Goal: Transaction & Acquisition: Download file/media

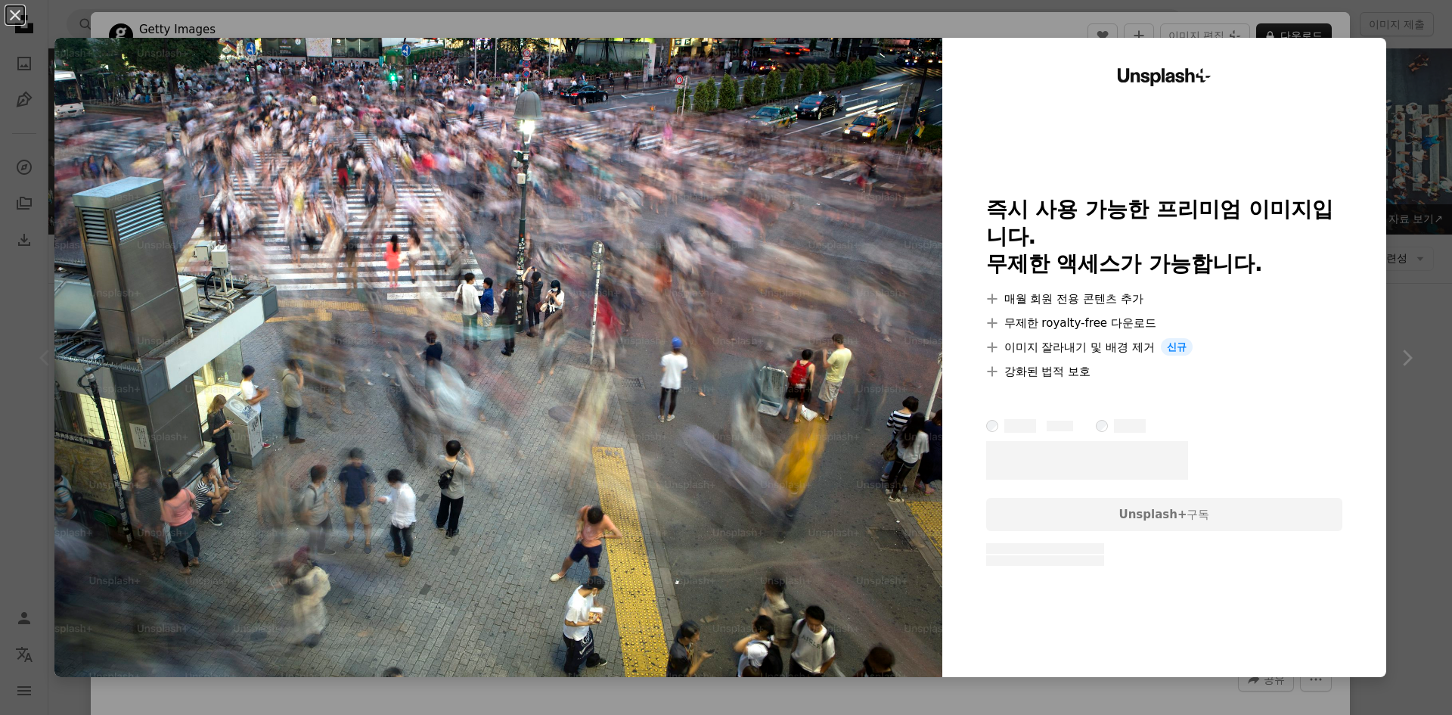
scroll to position [76, 0]
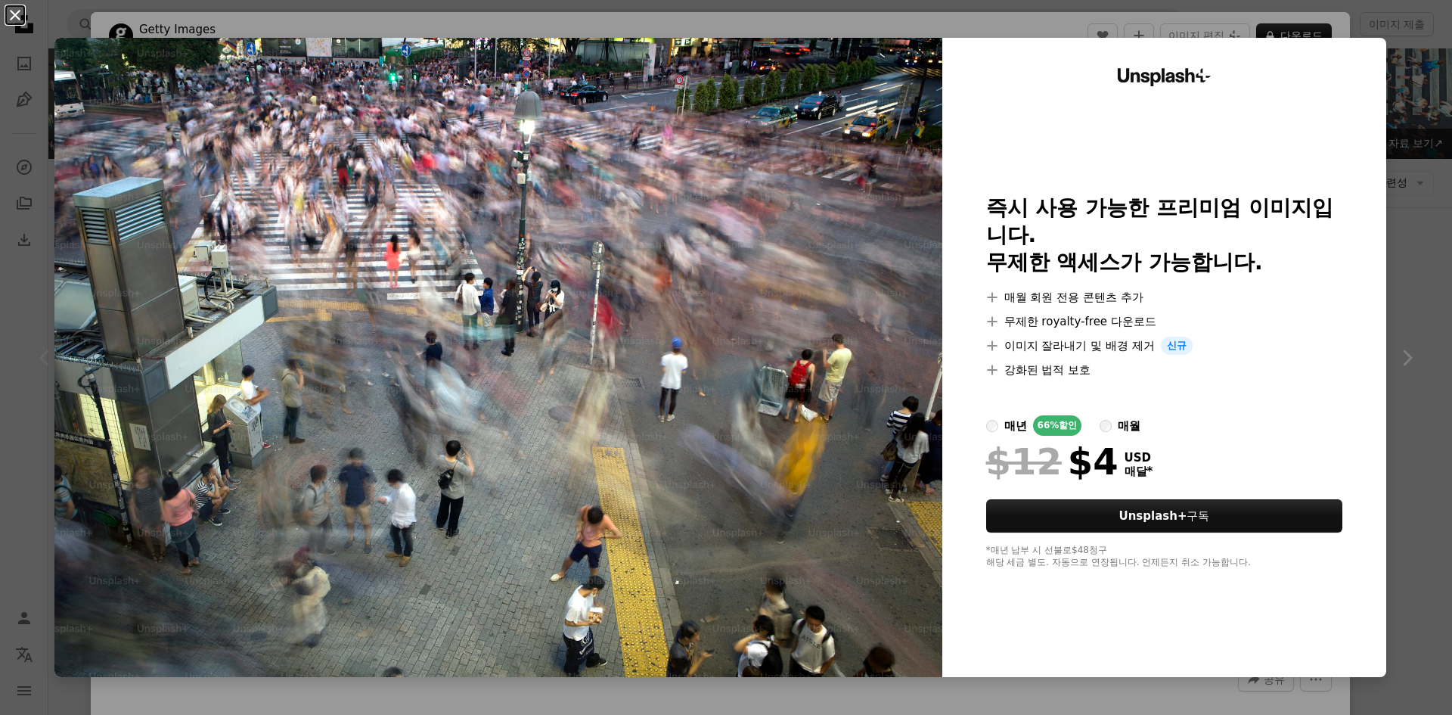
click at [17, 19] on button "An X shape" at bounding box center [15, 15] width 18 height 18
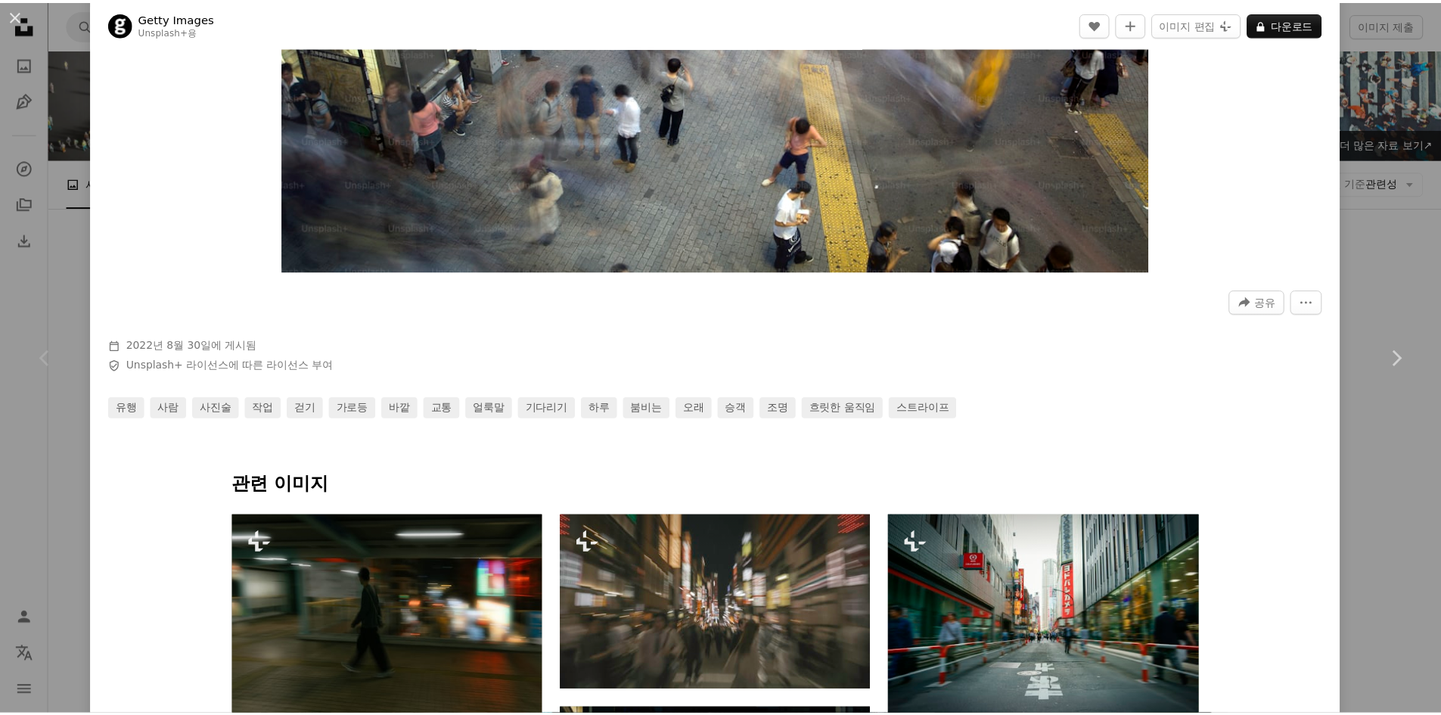
scroll to position [378, 0]
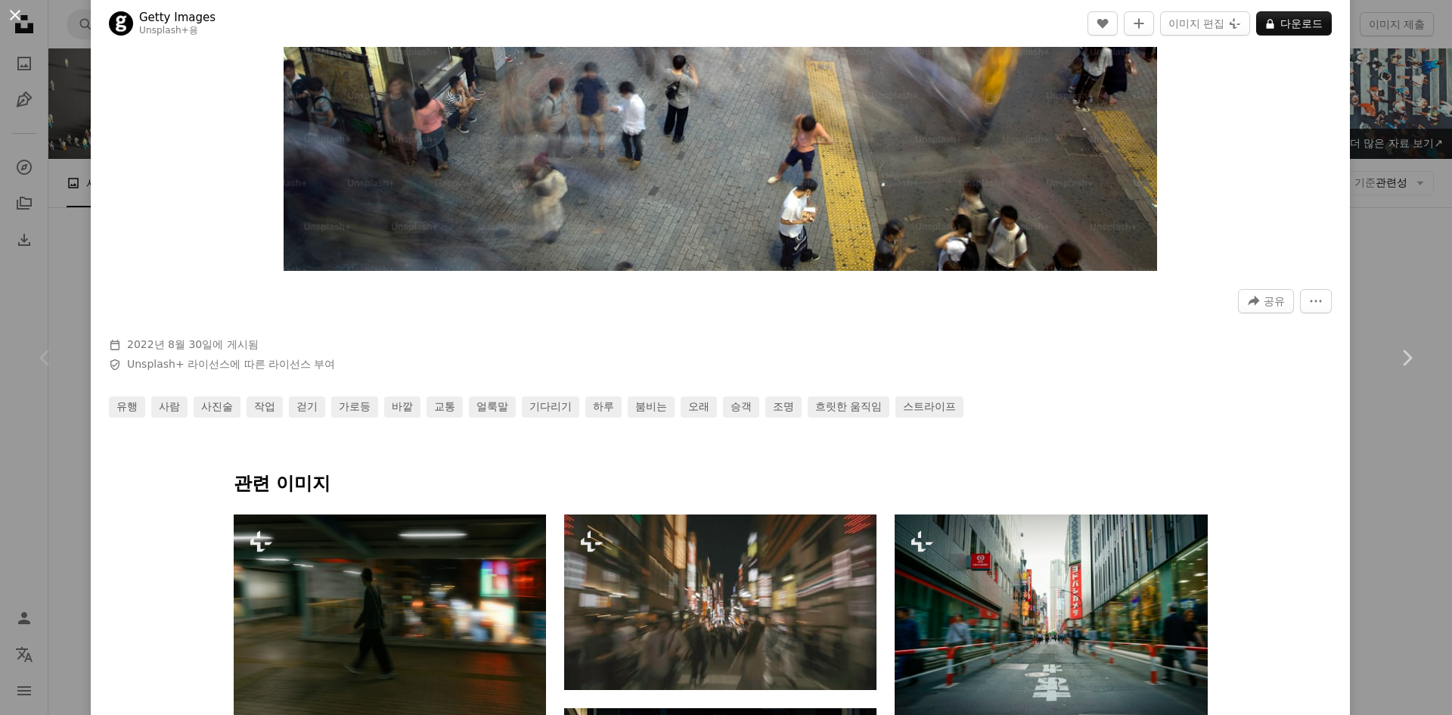
click at [13, 17] on button "An X shape" at bounding box center [15, 15] width 18 height 18
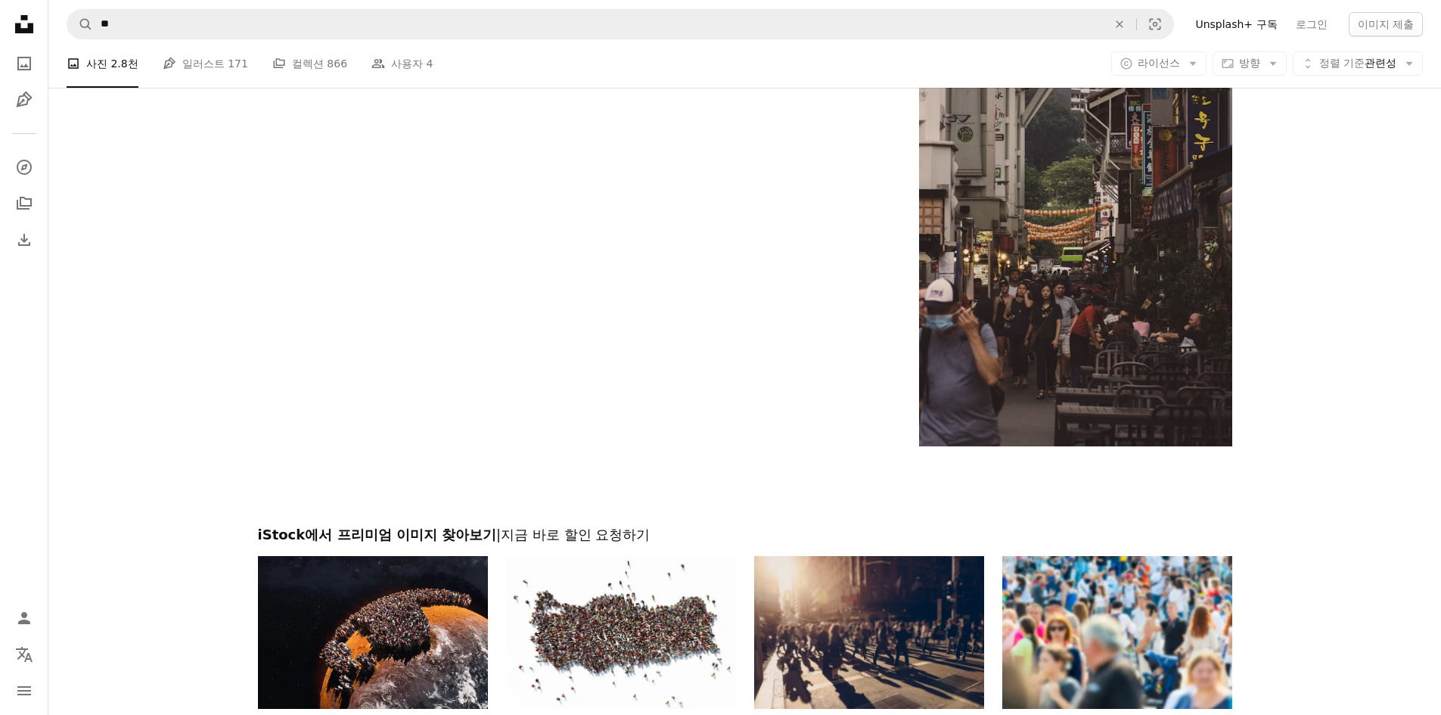
scroll to position [2647, 0]
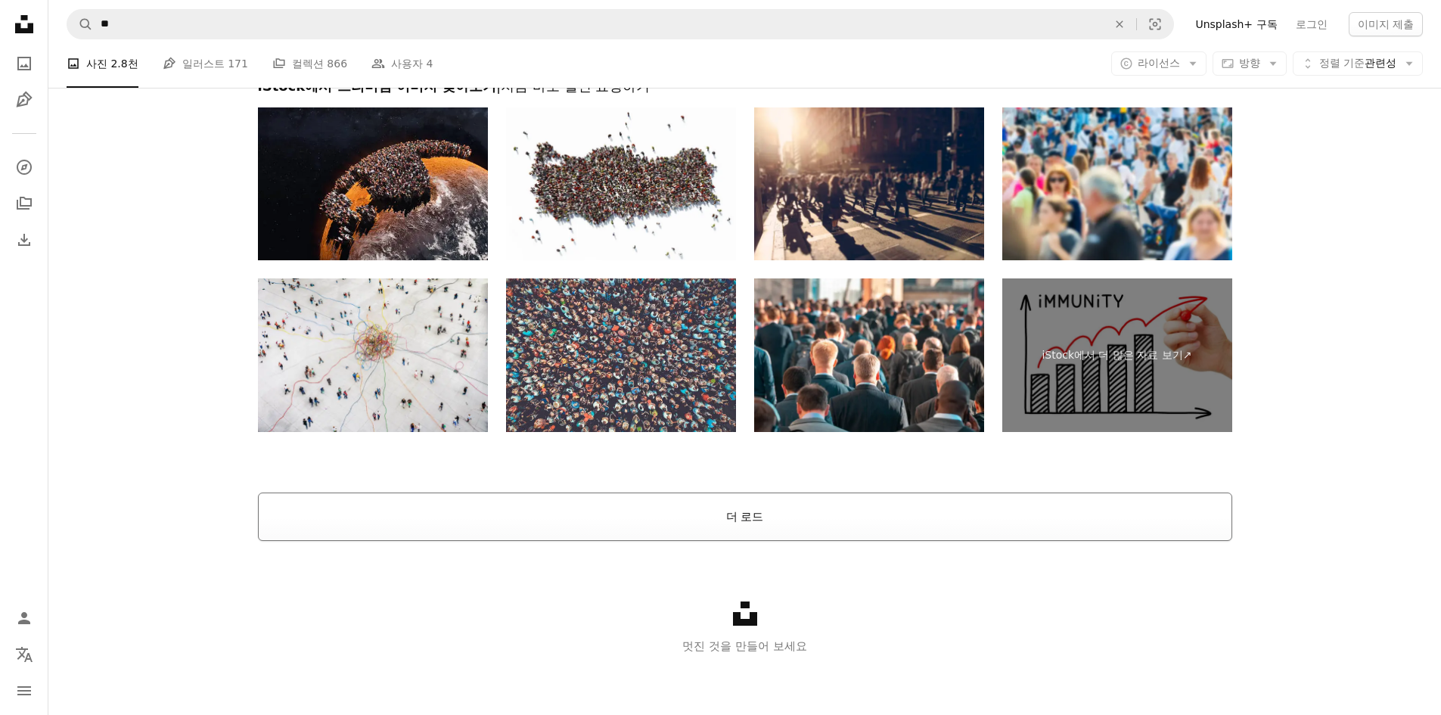
click at [670, 509] on button "더 로드" at bounding box center [745, 516] width 974 height 48
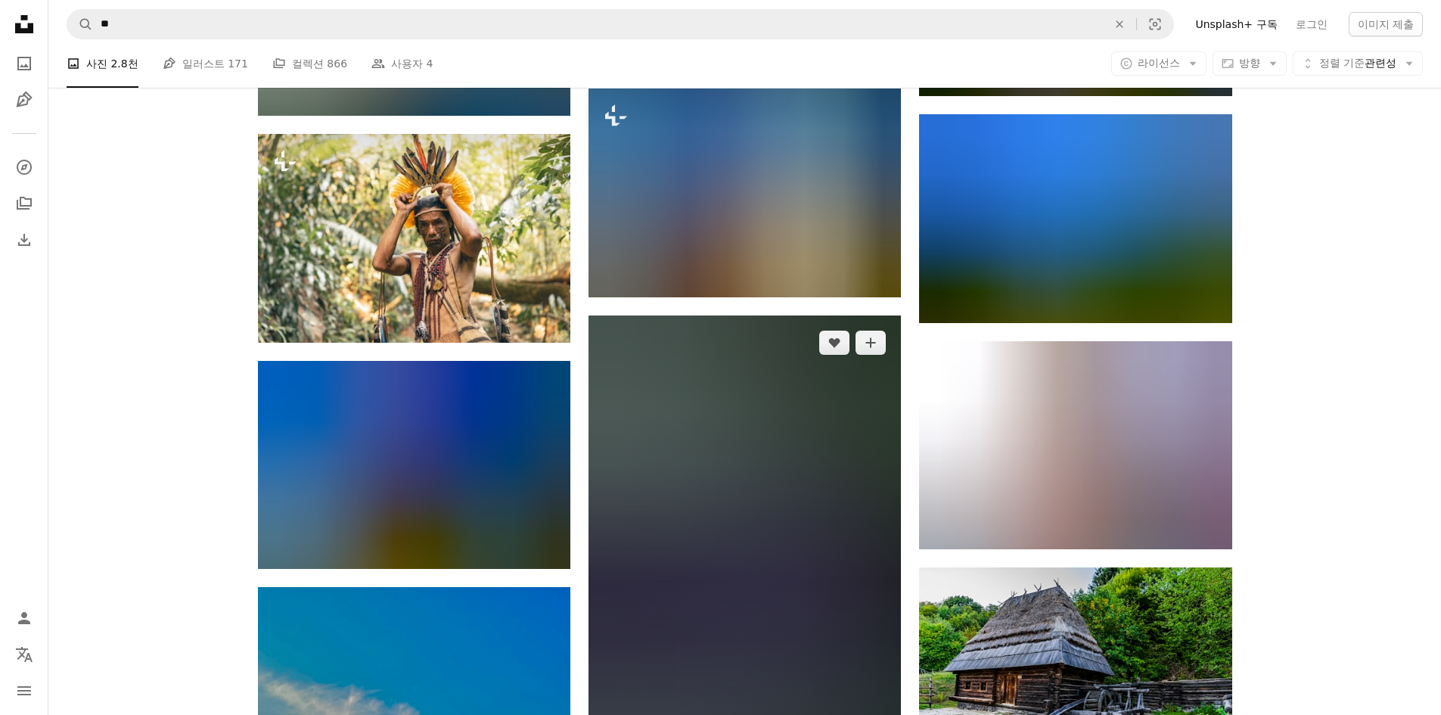
scroll to position [11778, 0]
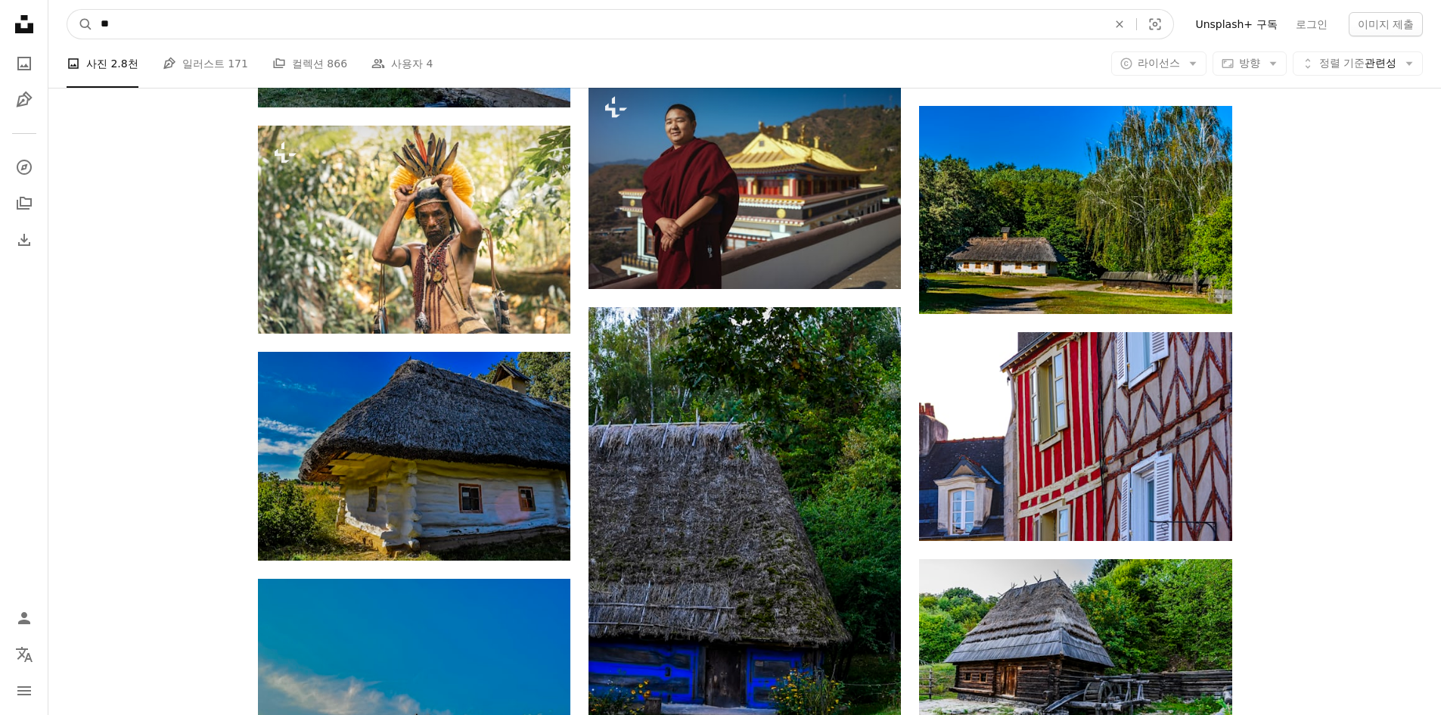
click at [298, 23] on input "**" at bounding box center [598, 24] width 1010 height 29
drag, startPoint x: 298, startPoint y: 23, endPoint x: 0, endPoint y: 46, distance: 298.9
type input "**"
click button "A magnifying glass" at bounding box center [80, 24] width 26 height 29
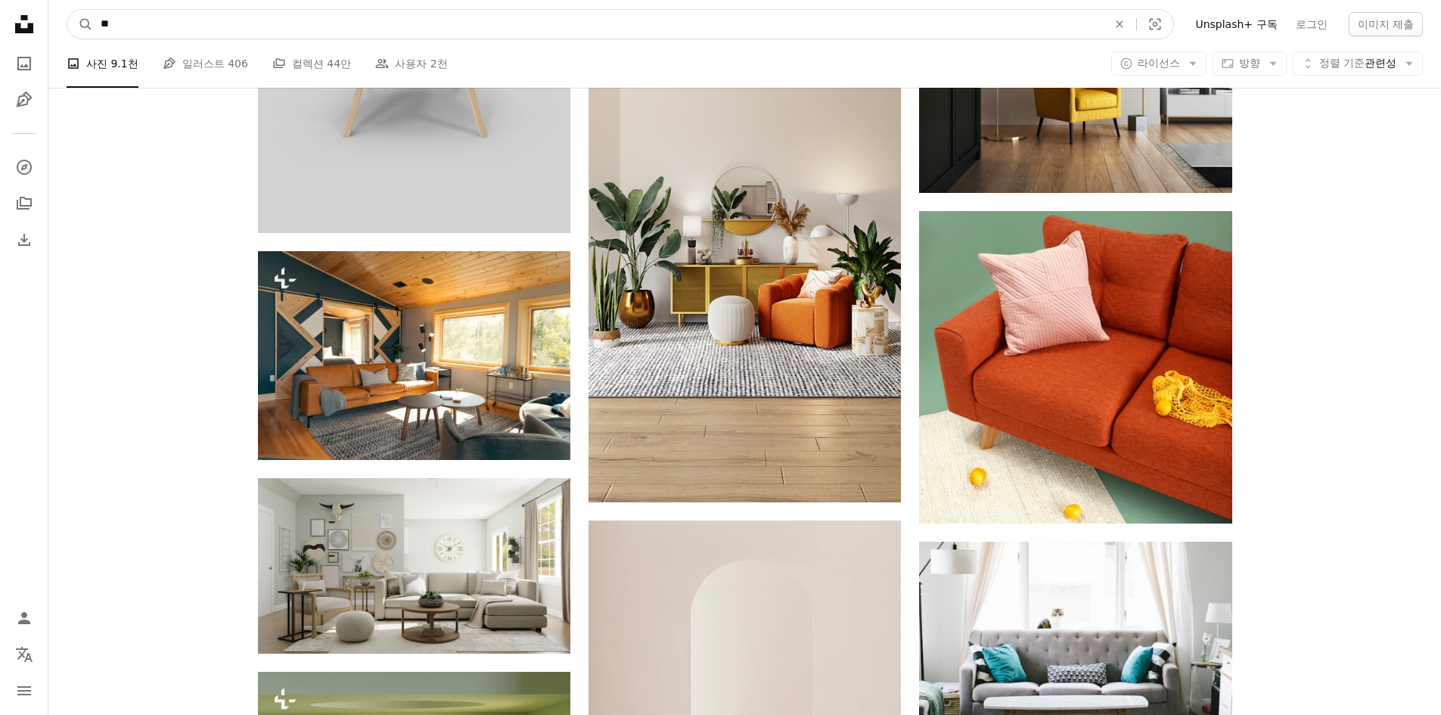
drag, startPoint x: 163, startPoint y: 21, endPoint x: 0, endPoint y: -11, distance: 166.6
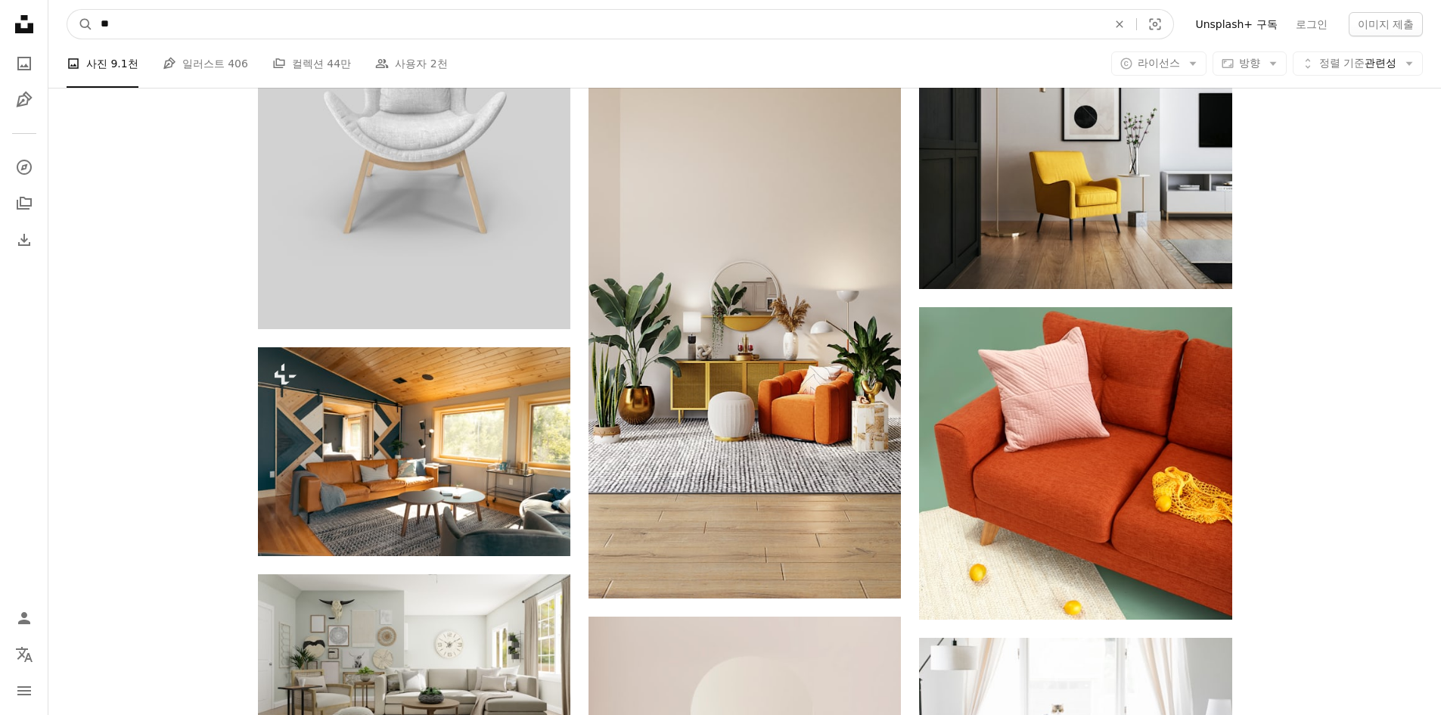
type input "**"
click button "A magnifying glass" at bounding box center [80, 24] width 26 height 29
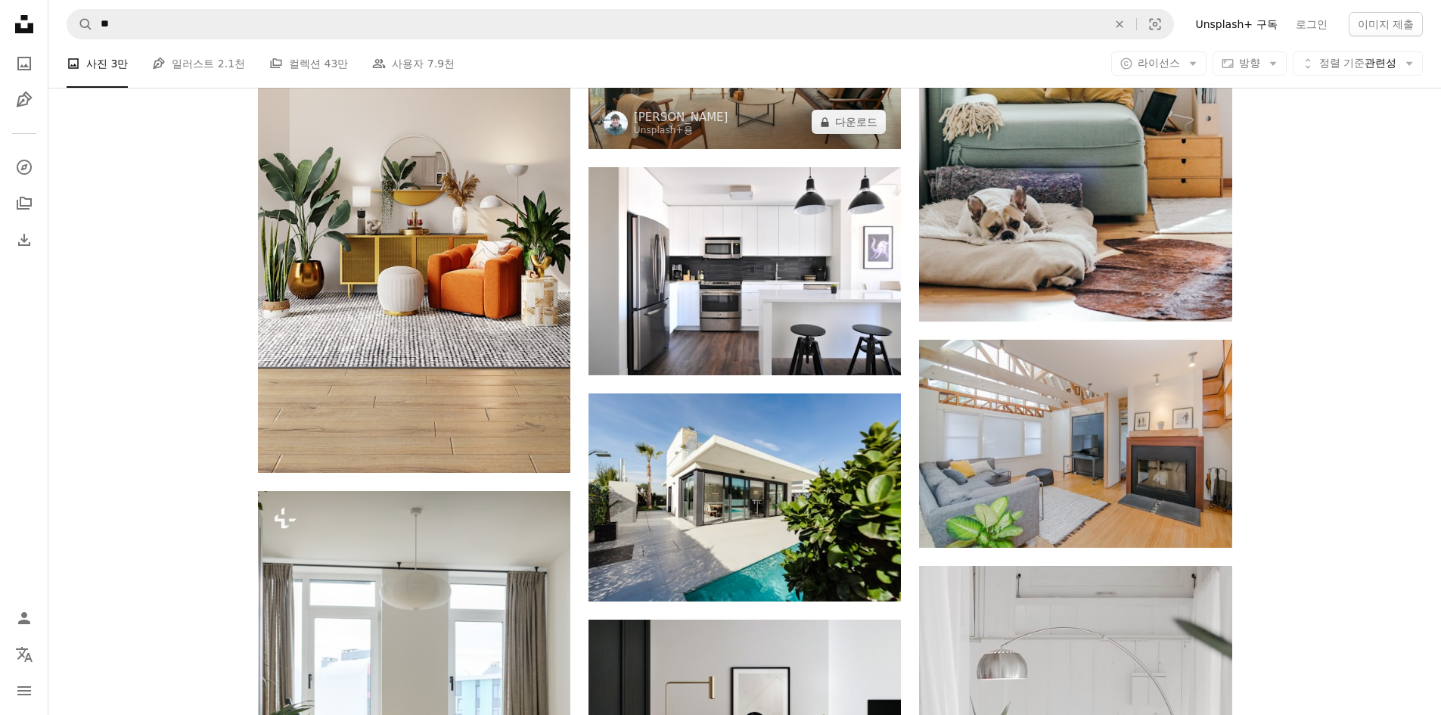
scroll to position [1210, 0]
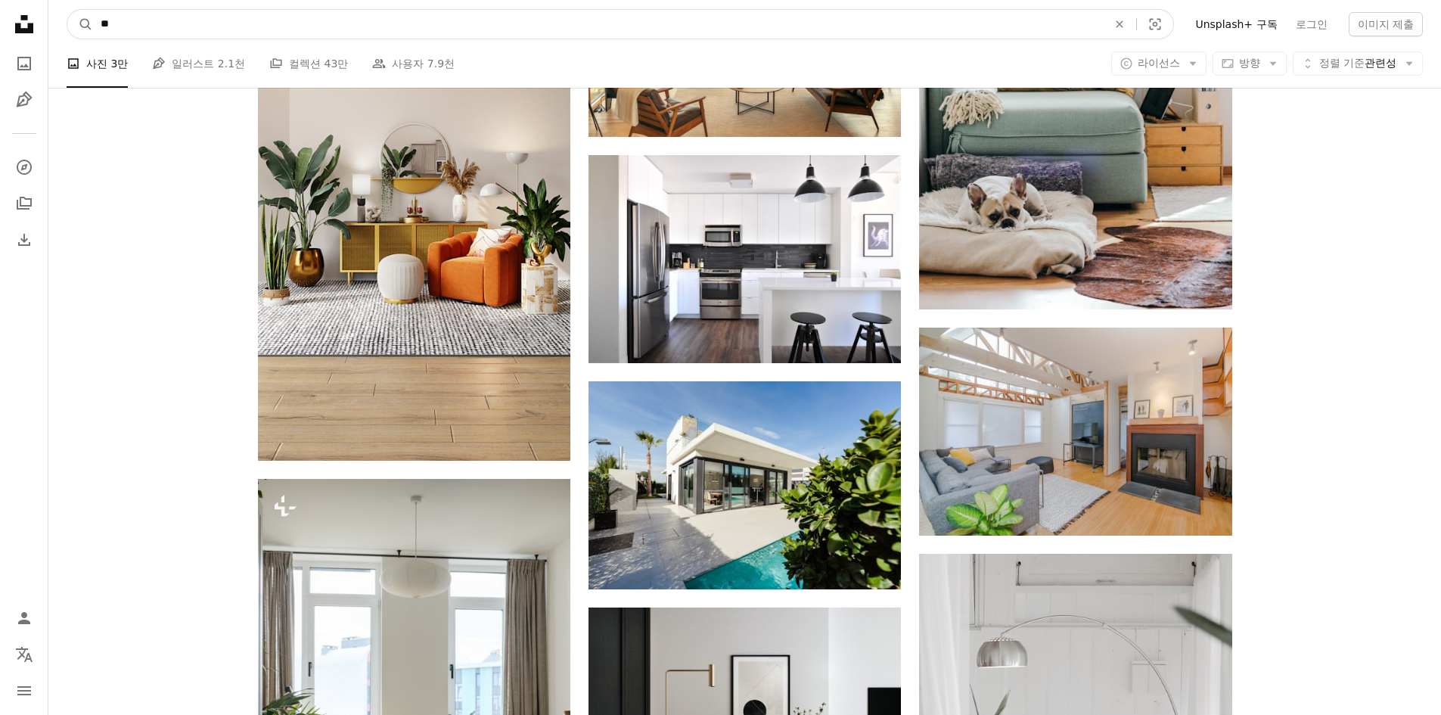
drag, startPoint x: 101, startPoint y: 18, endPoint x: 0, endPoint y: 52, distance: 106.9
type input "****"
click button "A magnifying glass" at bounding box center [80, 24] width 26 height 29
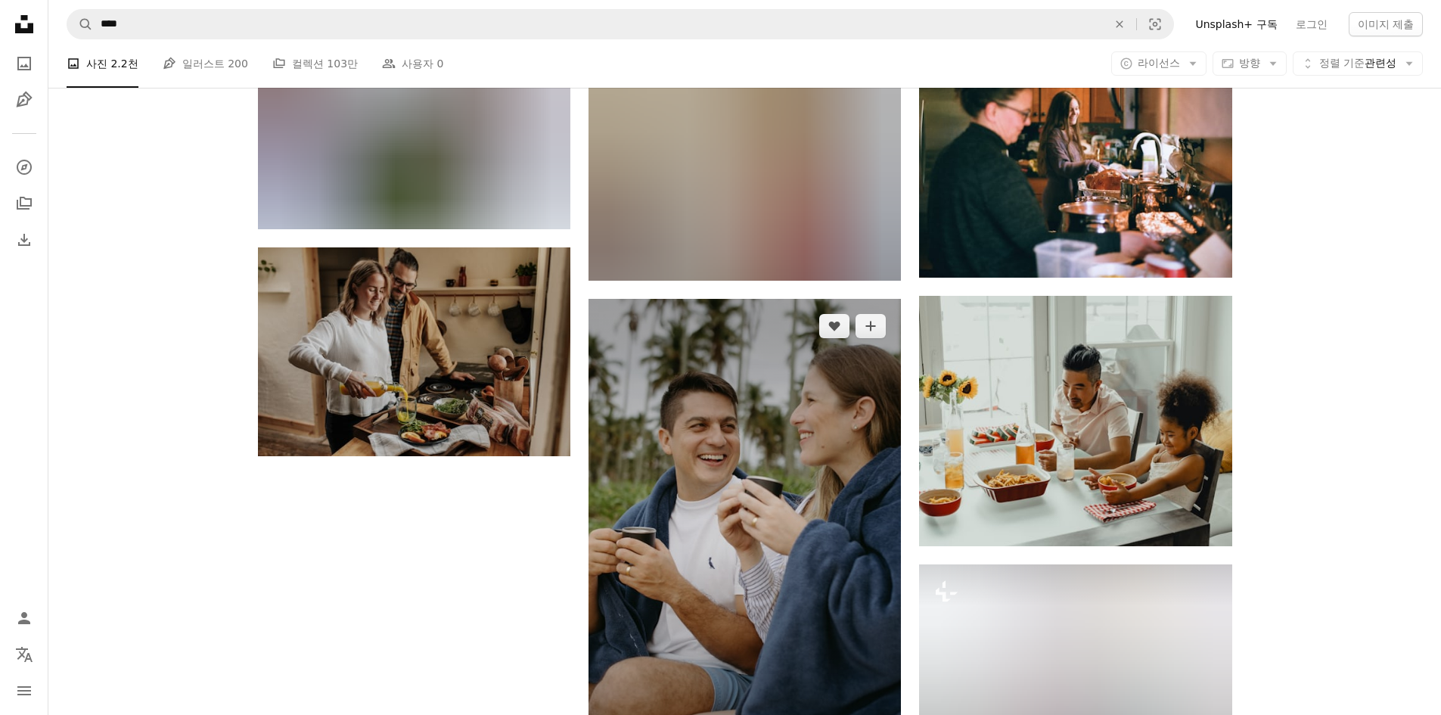
scroll to position [1588, 0]
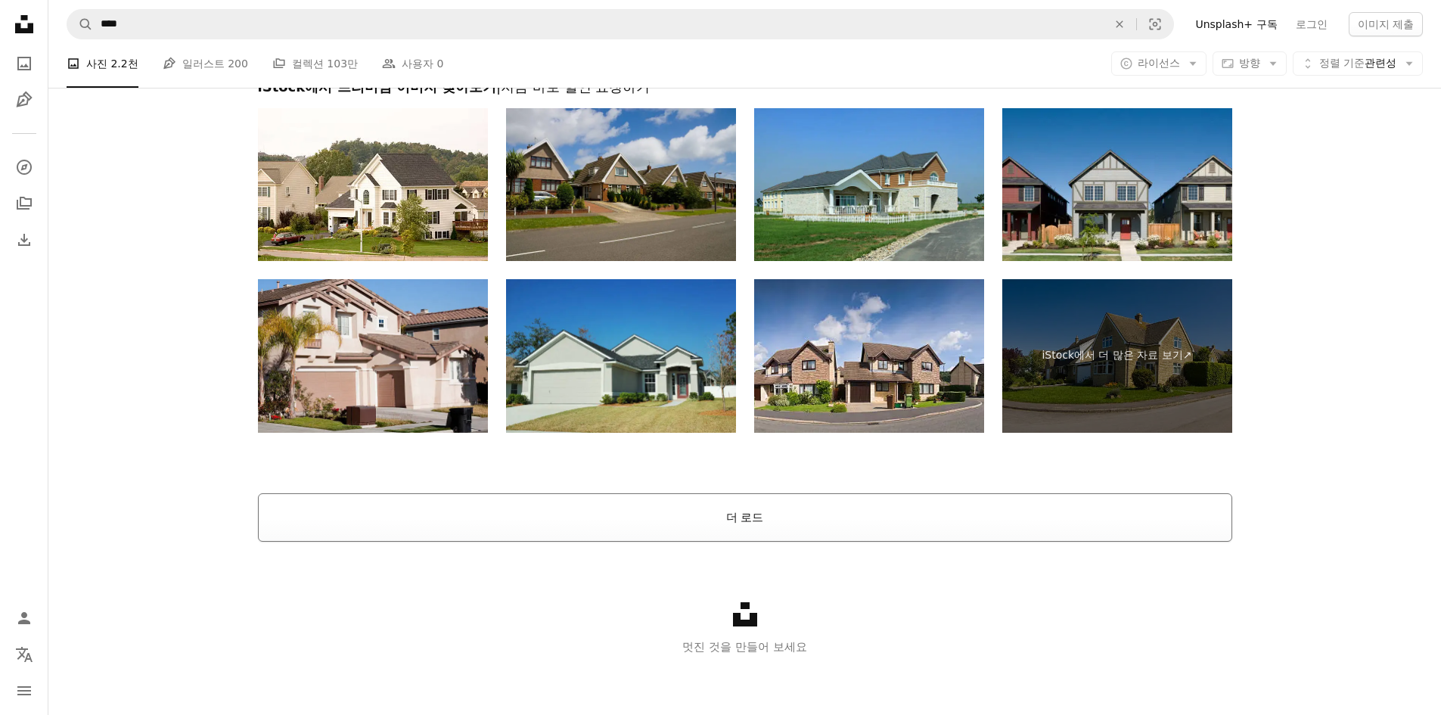
click at [770, 508] on button "더 로드" at bounding box center [745, 517] width 974 height 48
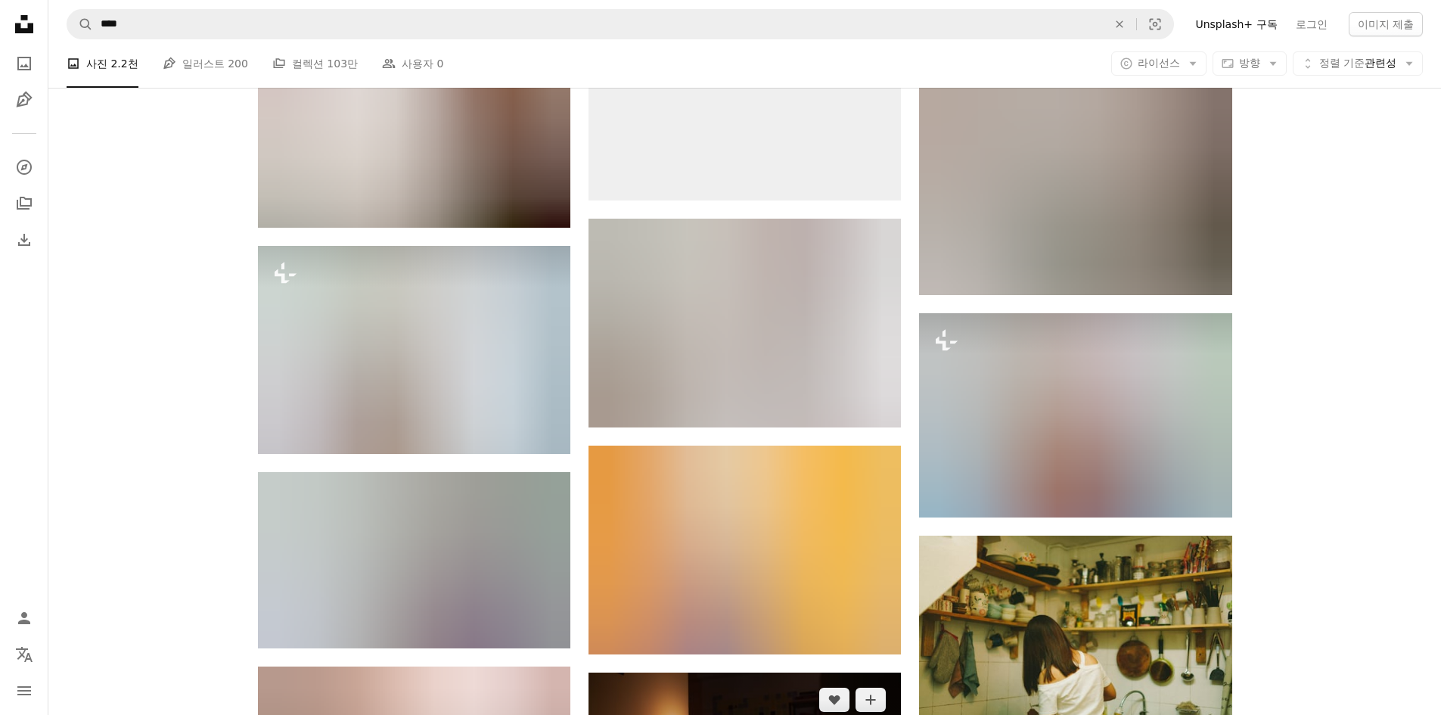
scroll to position [24753, 0]
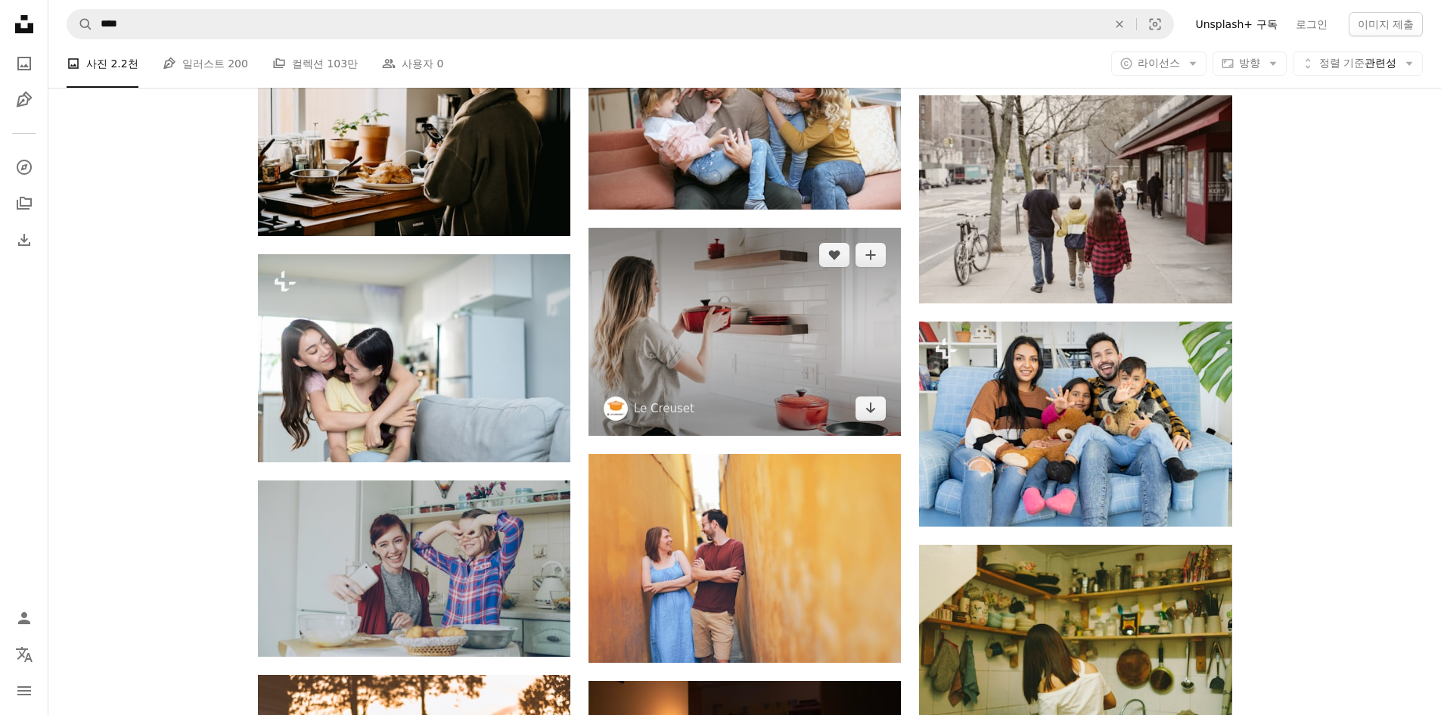
click at [750, 322] on img at bounding box center [744, 332] width 312 height 208
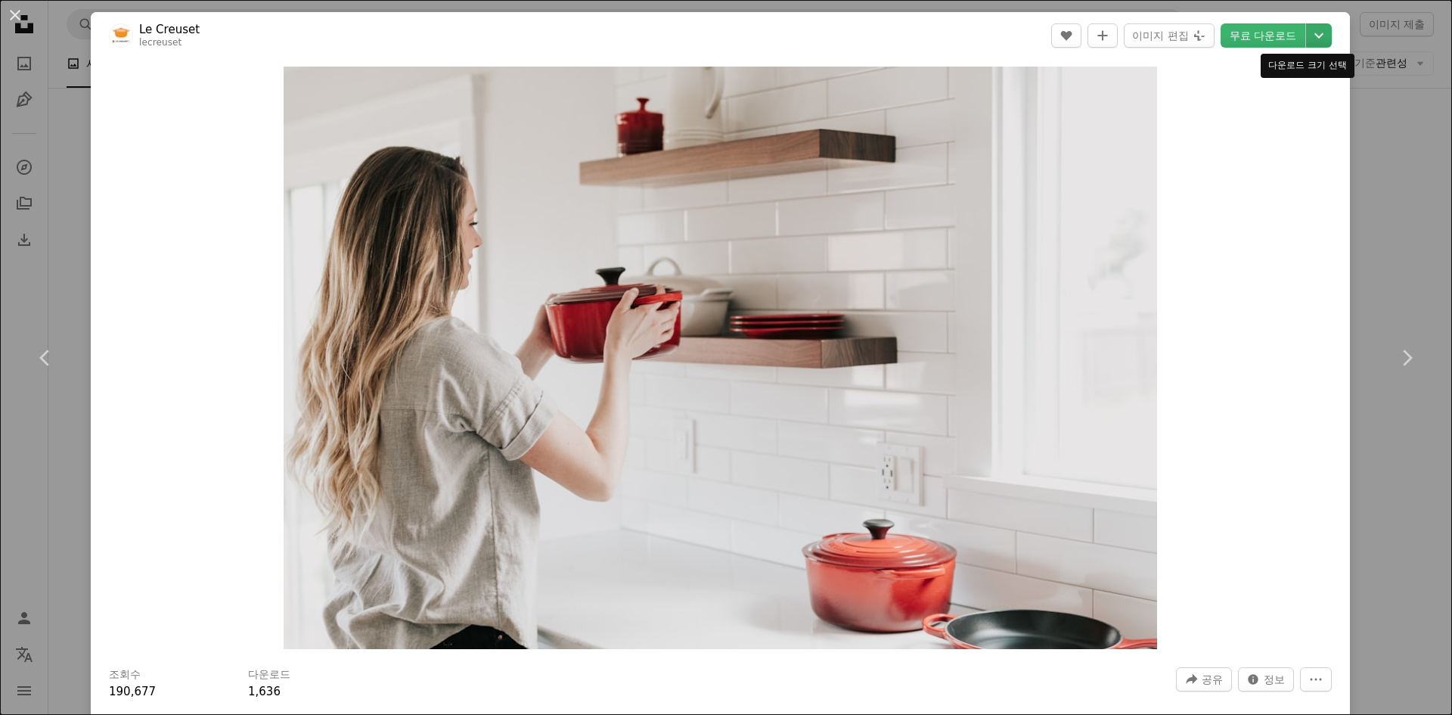
click at [1307, 33] on icon "Chevron down" at bounding box center [1319, 35] width 24 height 18
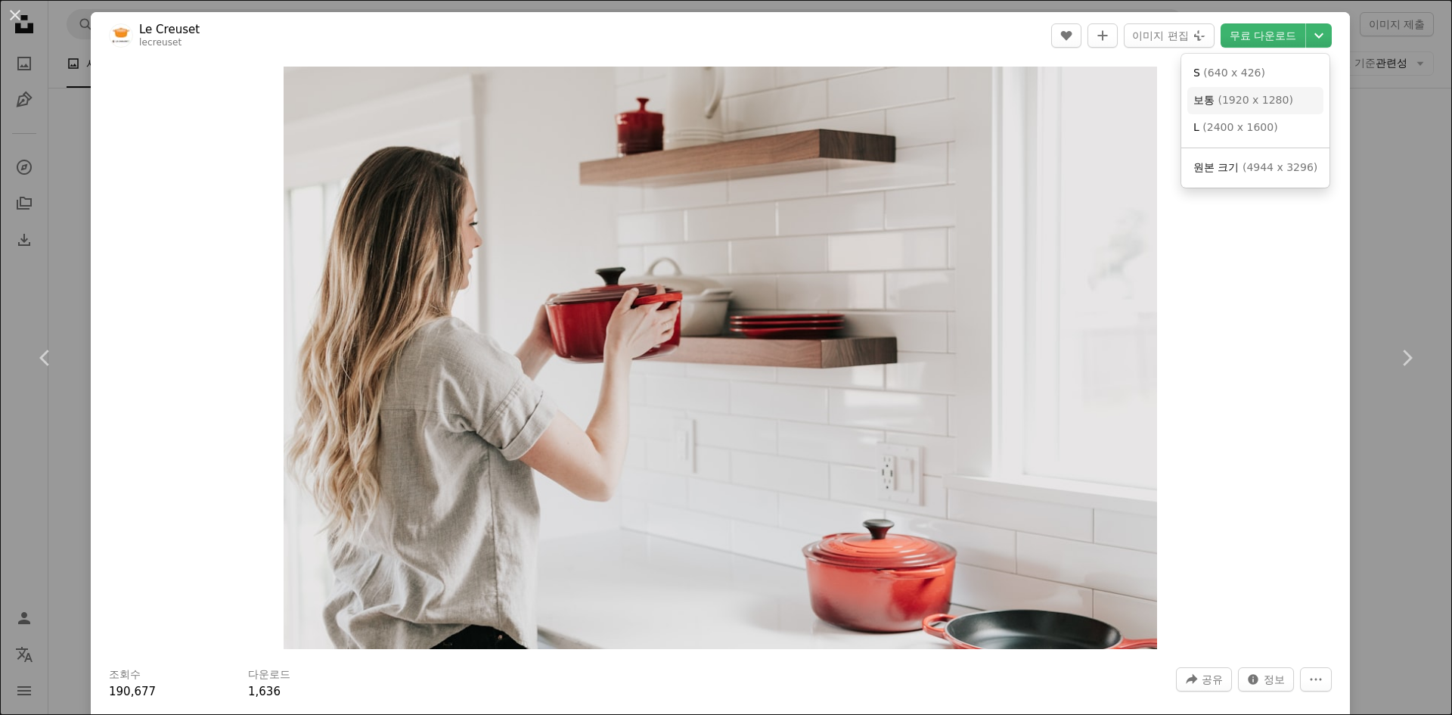
click at [1256, 106] on span "( 1920 x 1280 )" at bounding box center [1255, 100] width 75 height 12
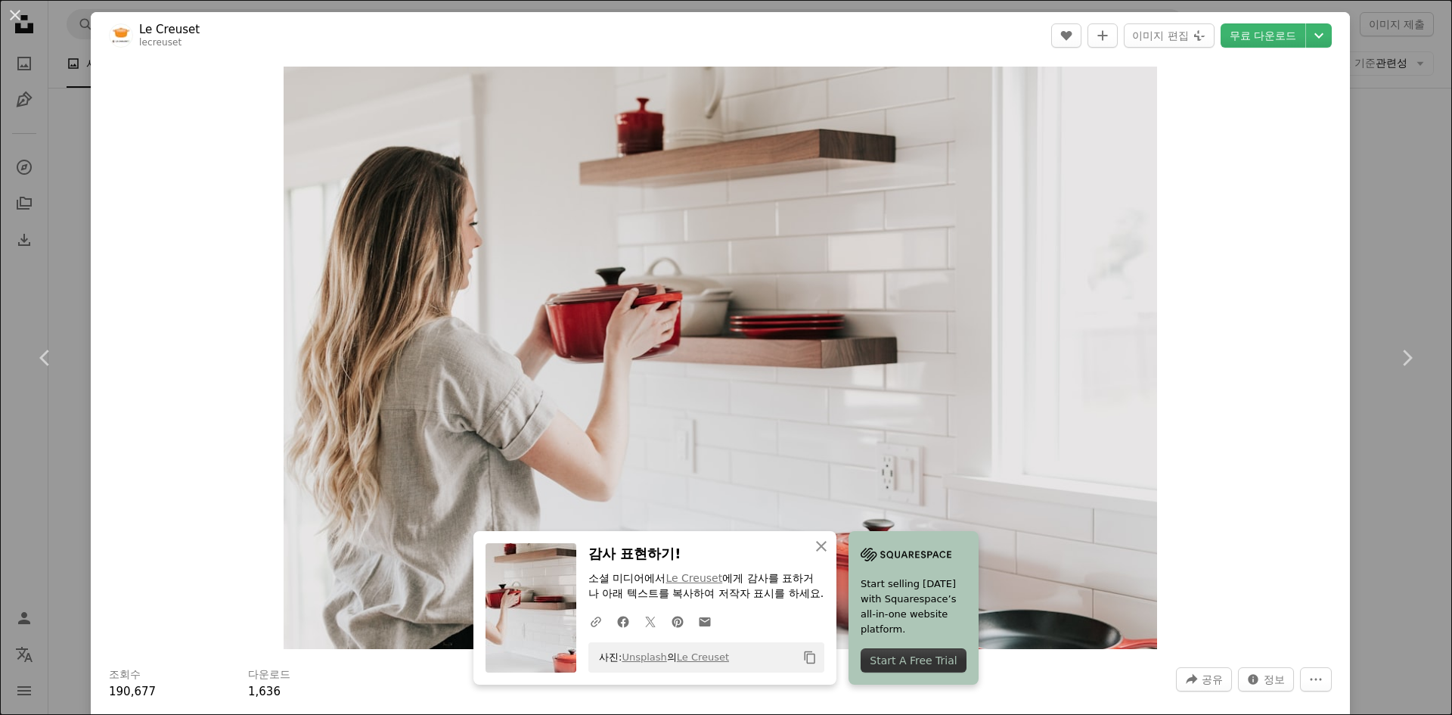
click at [5, 470] on div "An X shape Chevron left Chevron right An X shape 닫기 감사 표현하기! 소셜 미디어에서 Le Creuse…" at bounding box center [726, 357] width 1452 height 715
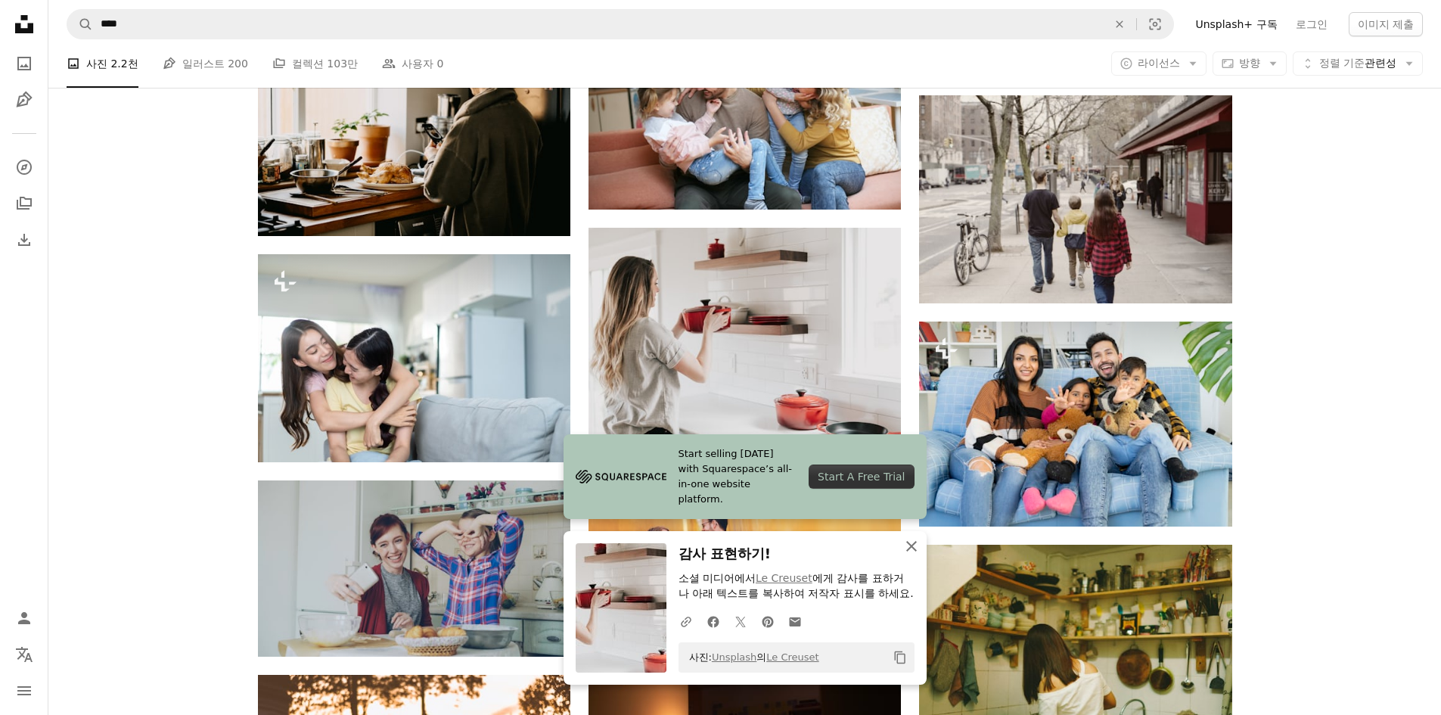
click at [913, 547] on icon "button" at bounding box center [911, 546] width 11 height 11
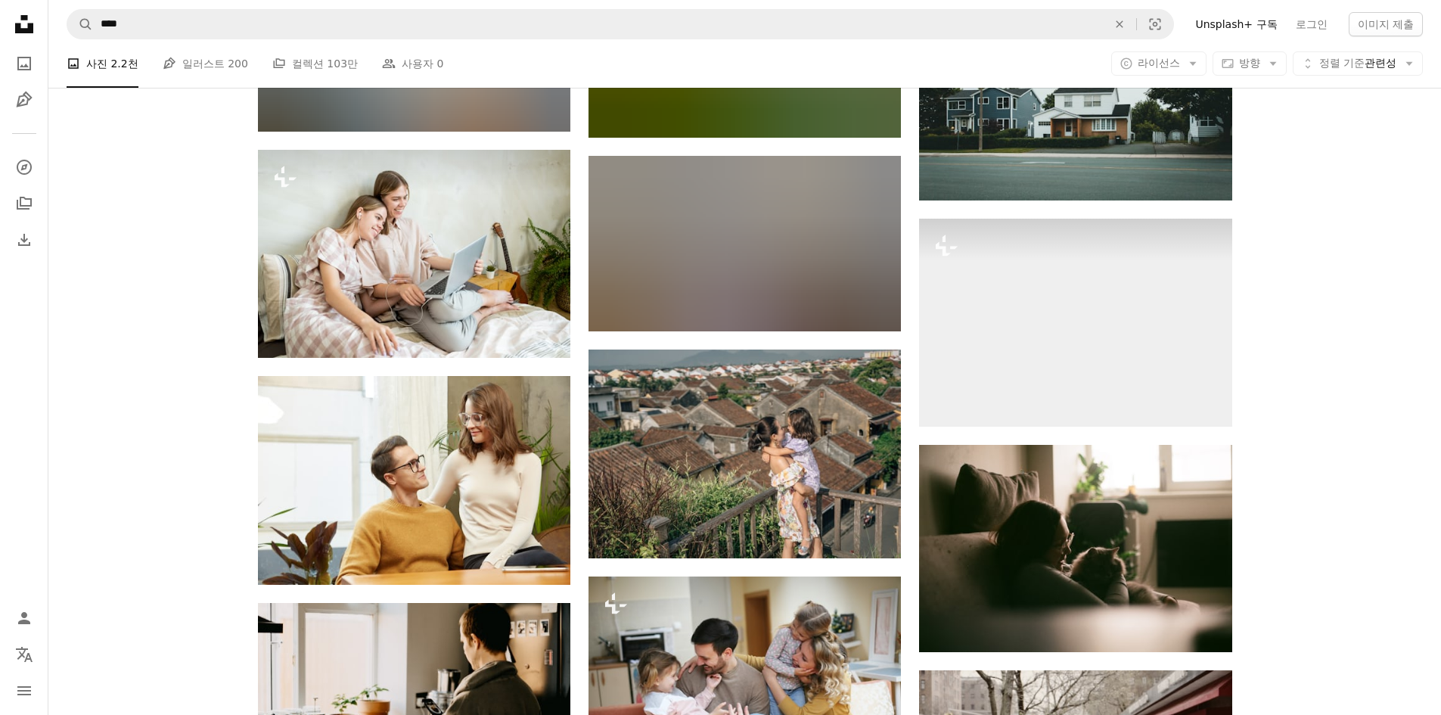
scroll to position [24073, 0]
